Goal: Transaction & Acquisition: Purchase product/service

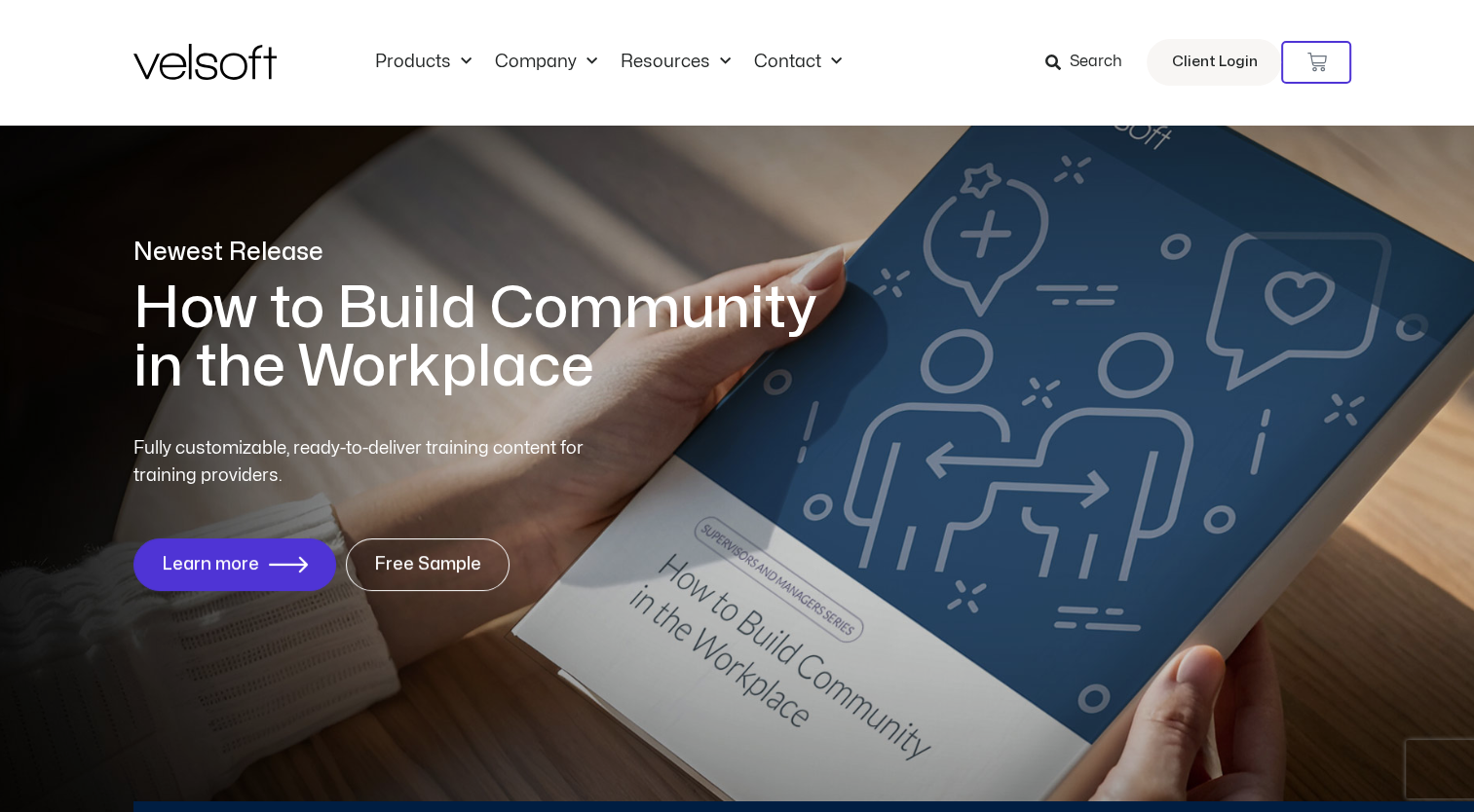
click at [1090, 68] on span "Search" at bounding box center [1095, 62] width 52 height 26
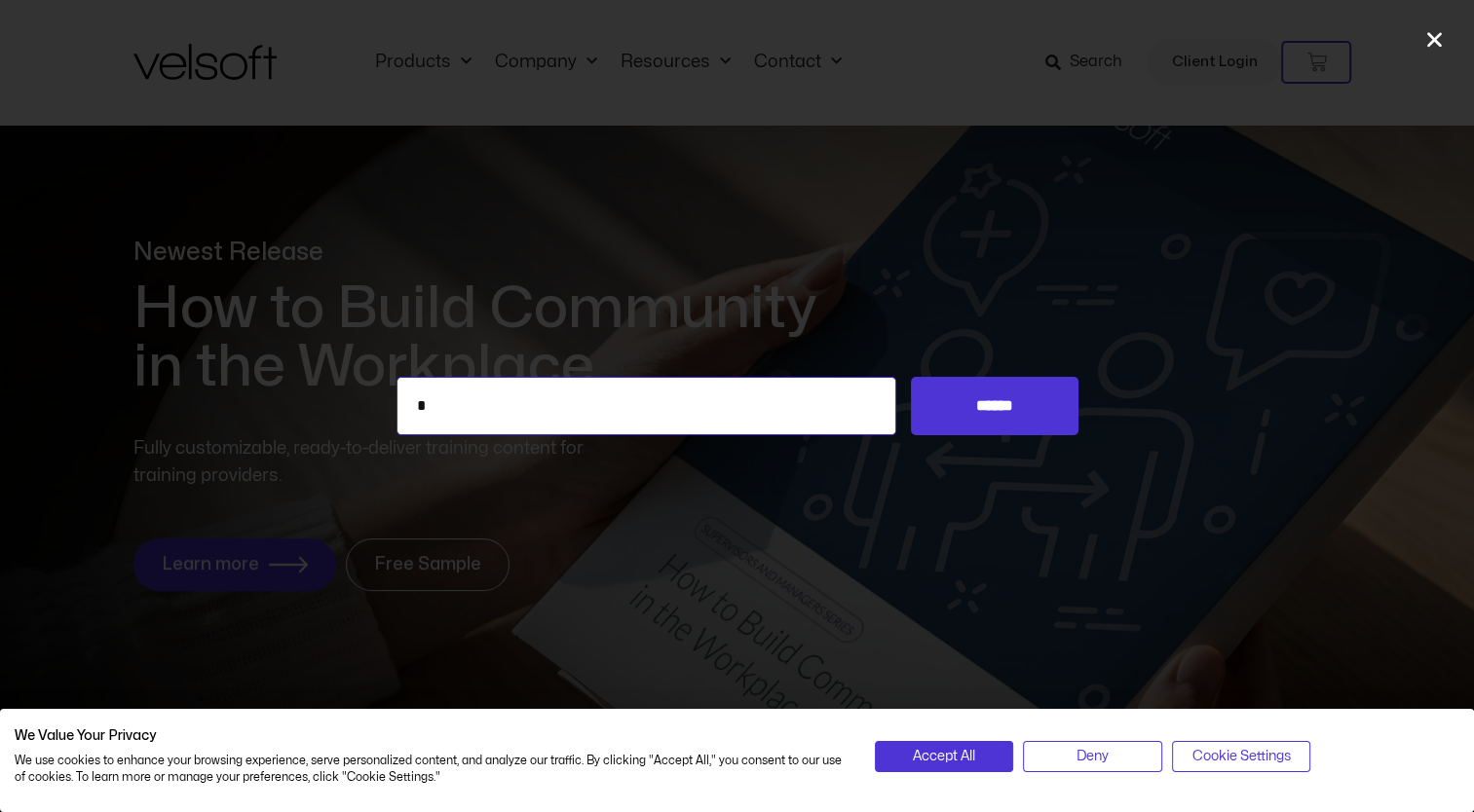
click at [822, 399] on input "*" at bounding box center [646, 406] width 501 height 58
type input "*"
type input "**********"
click at [911, 377] on input "******" at bounding box center [994, 406] width 167 height 58
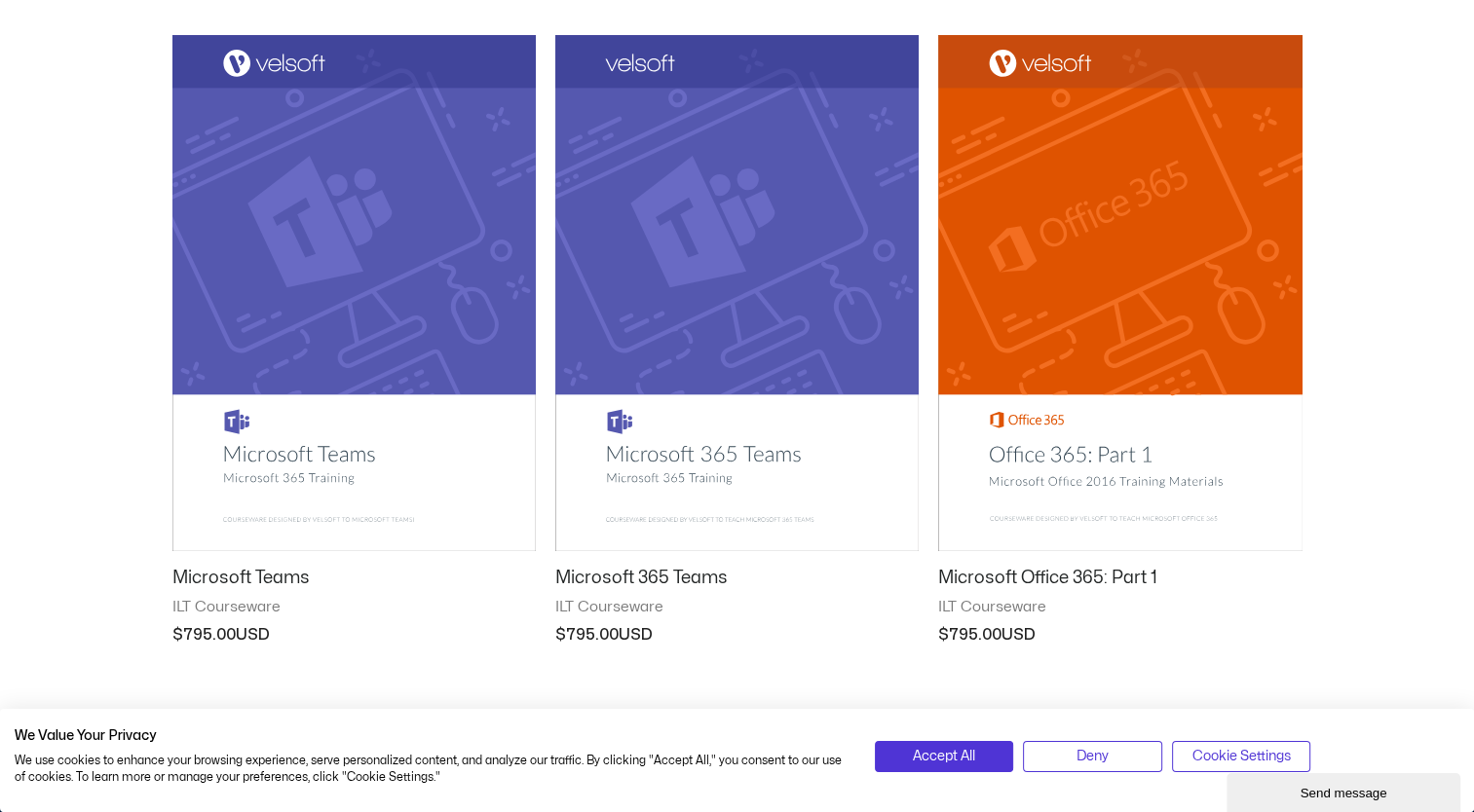
scroll to position [380, 0]
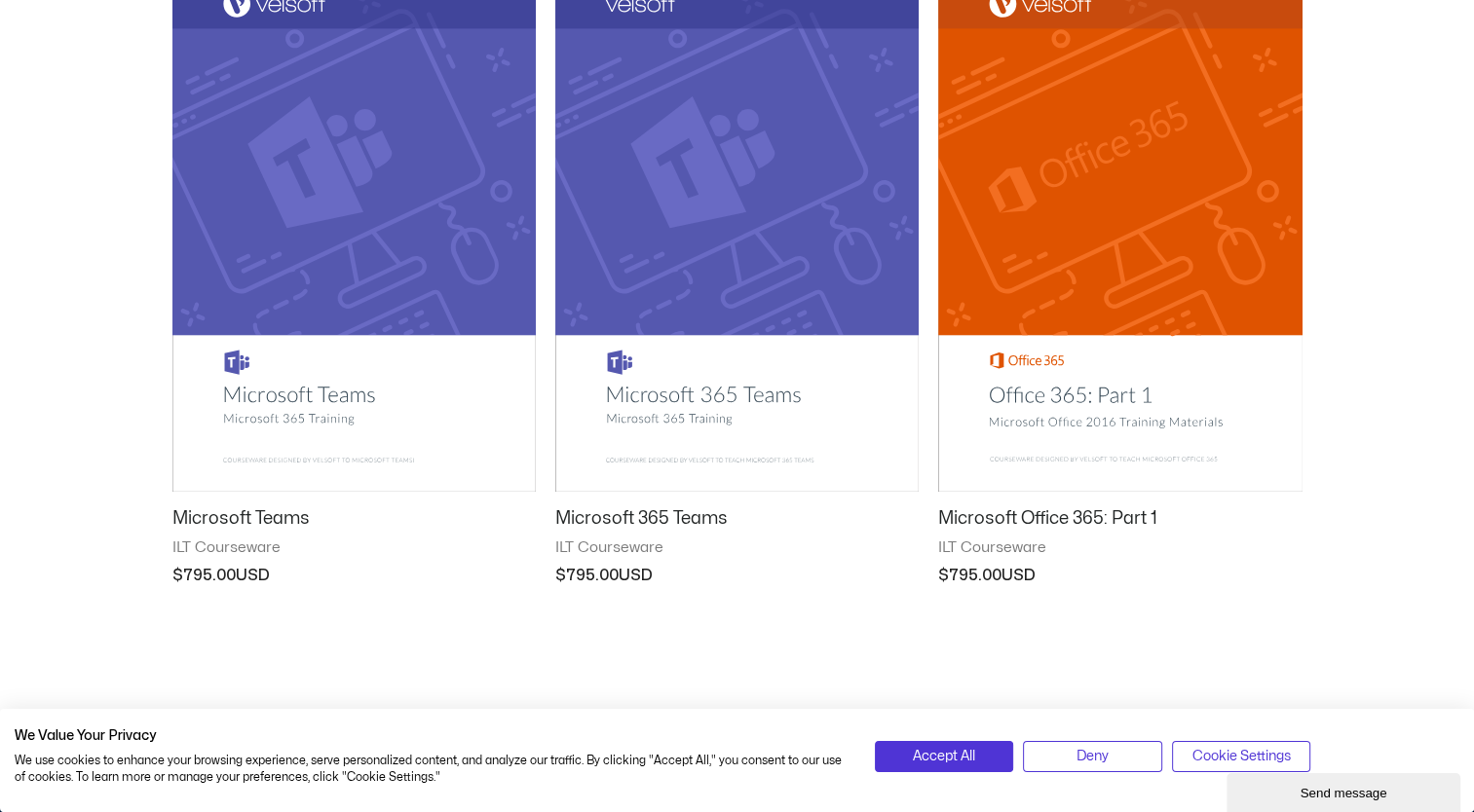
click at [319, 391] on img at bounding box center [355, 233] width 364 height 516
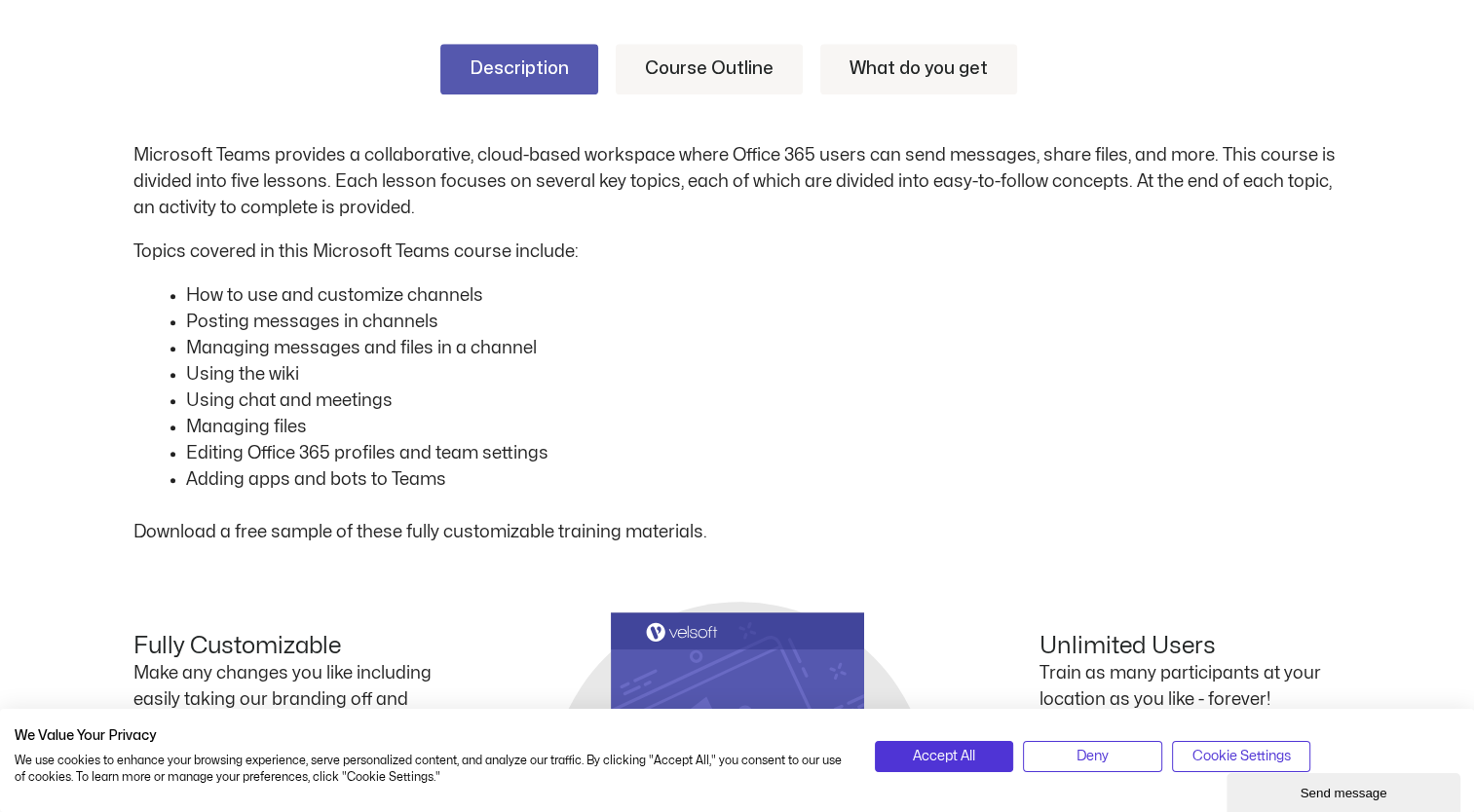
scroll to position [1030, 0]
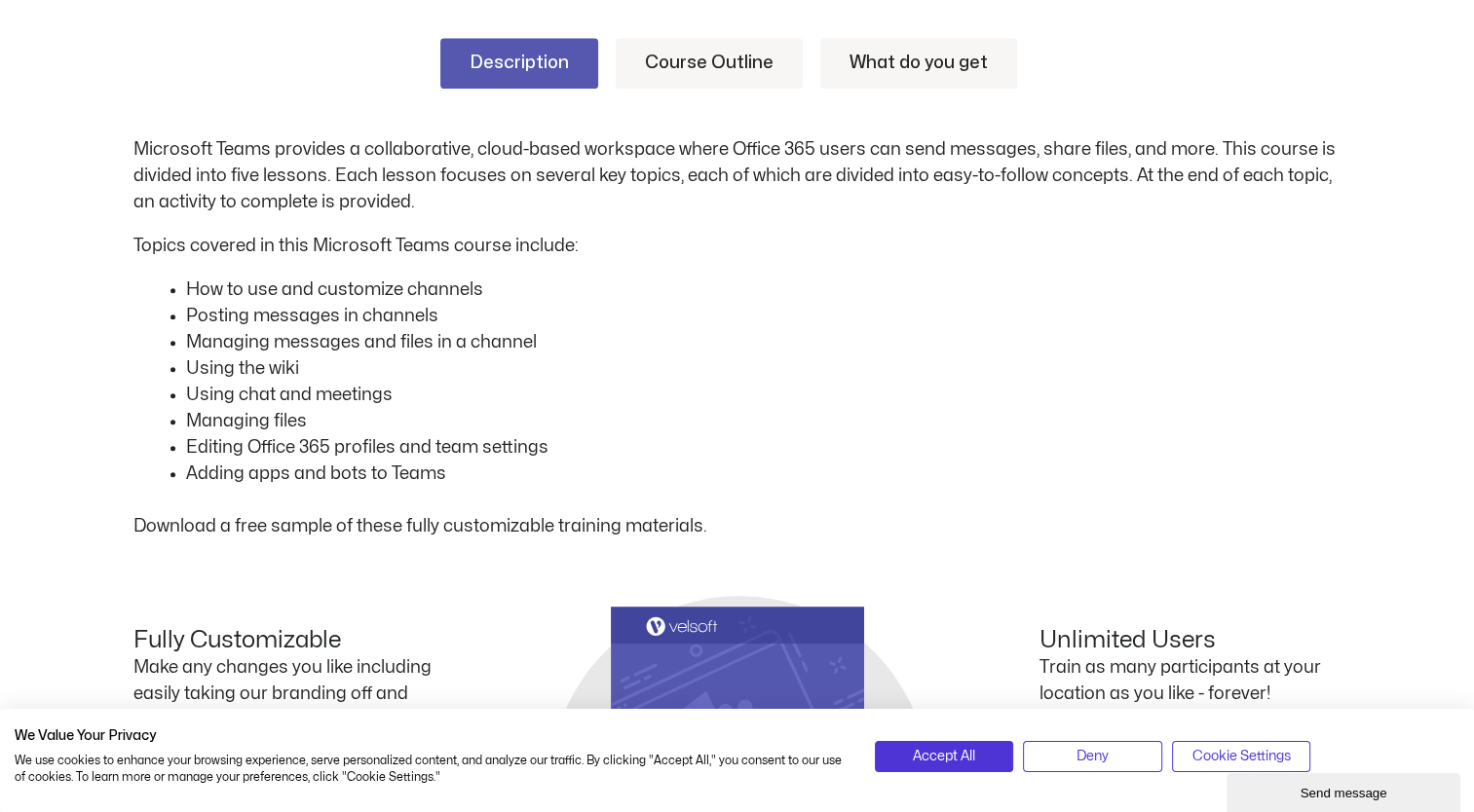
click at [694, 90] on div "Description Course Outline What do you get Microsoft Teams provides a collabora…" at bounding box center [737, 288] width 1208 height 502
click at [677, 76] on link "Course Outline" at bounding box center [708, 62] width 187 height 50
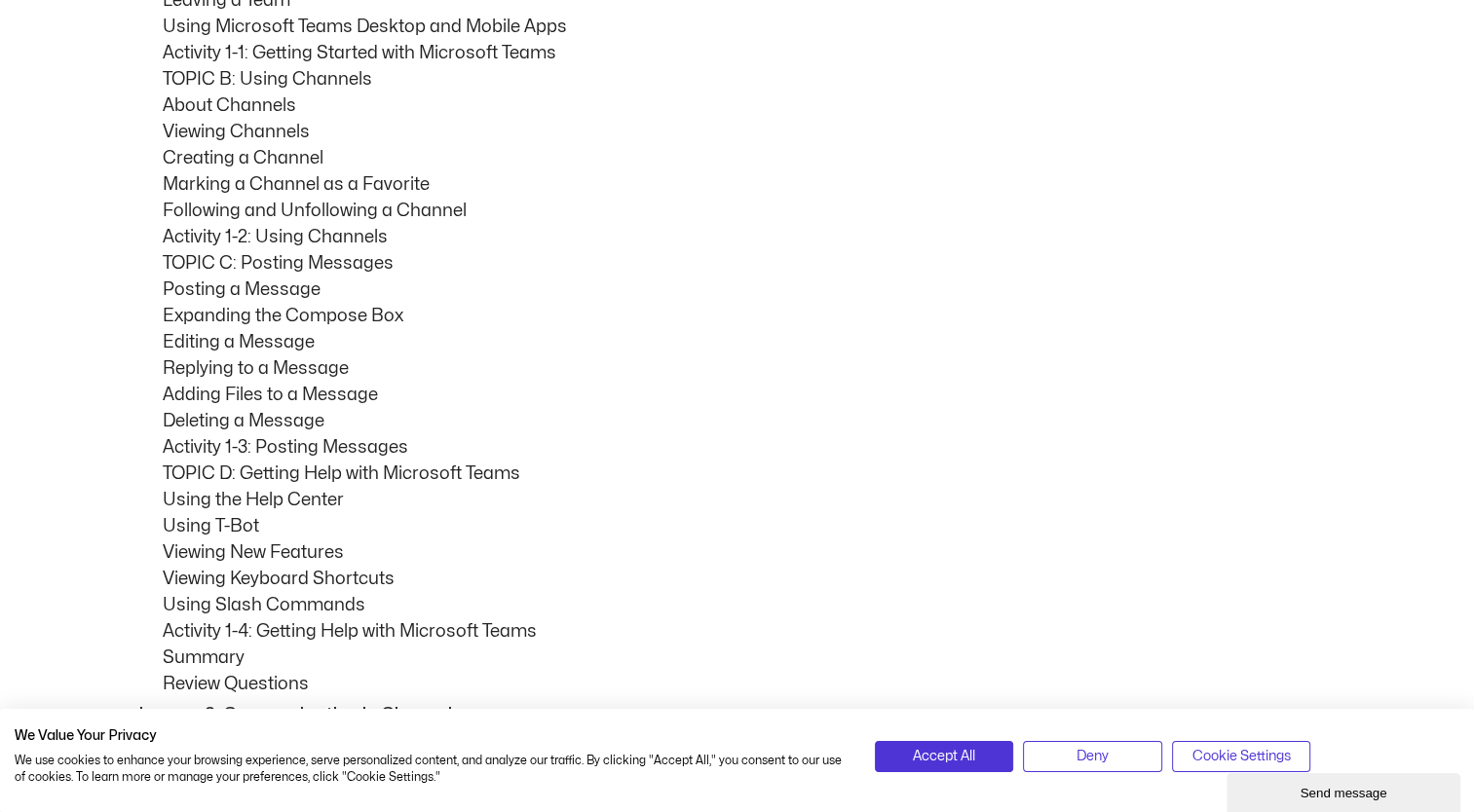
scroll to position [1188, 0]
